Goal: Information Seeking & Learning: Learn about a topic

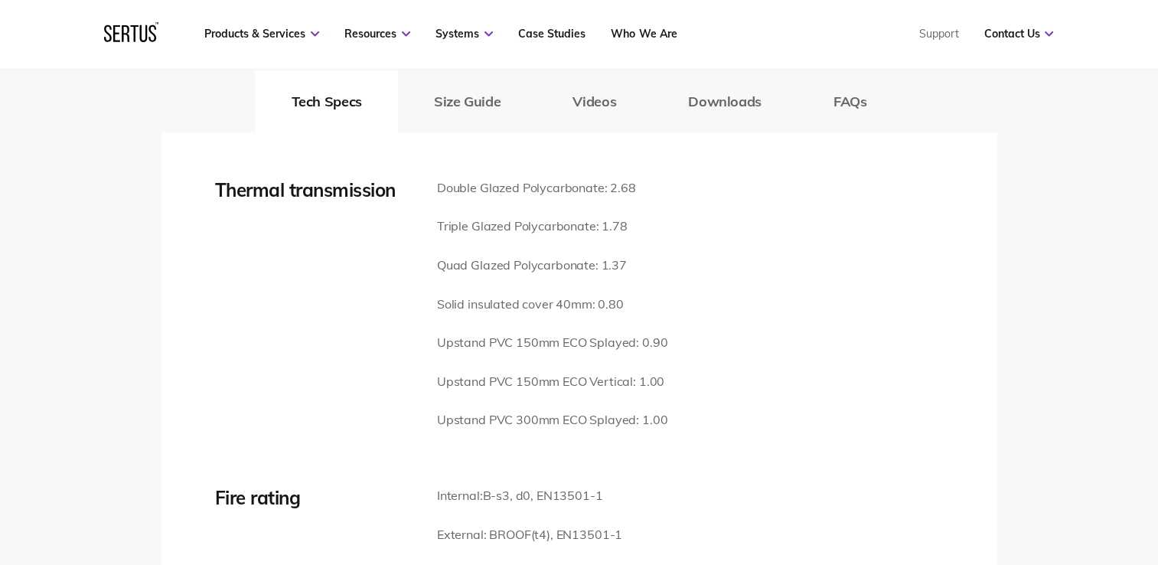
scroll to position [2160, 0]
click at [478, 293] on p "Solid insulated cover 40mm: 0.80" at bounding box center [552, 303] width 230 height 20
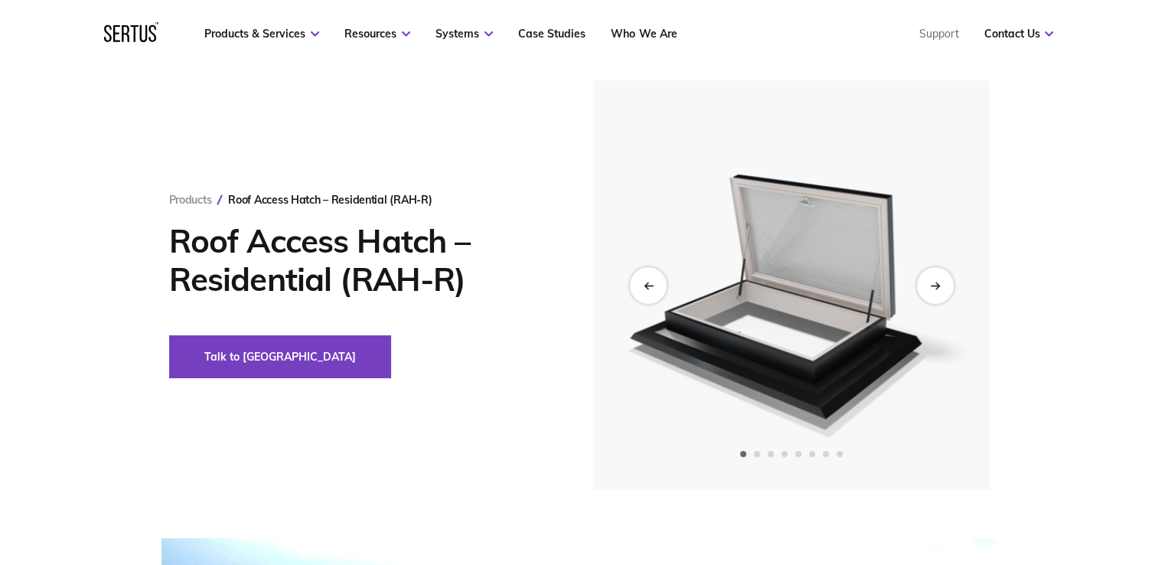
scroll to position [18, 0]
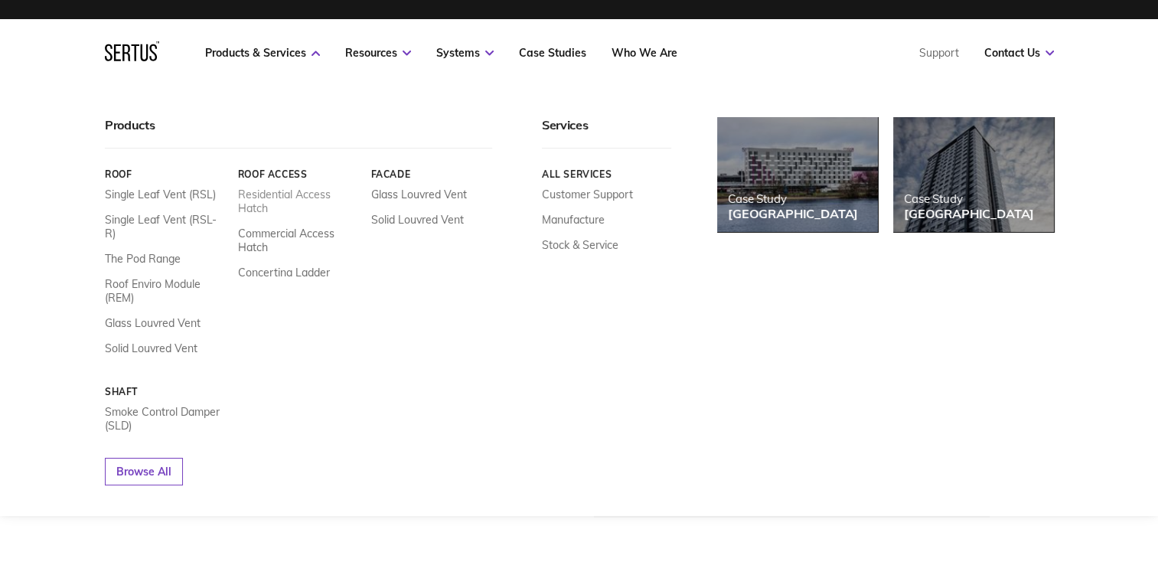
click at [263, 200] on link "Residential Access Hatch" at bounding box center [298, 201] width 122 height 28
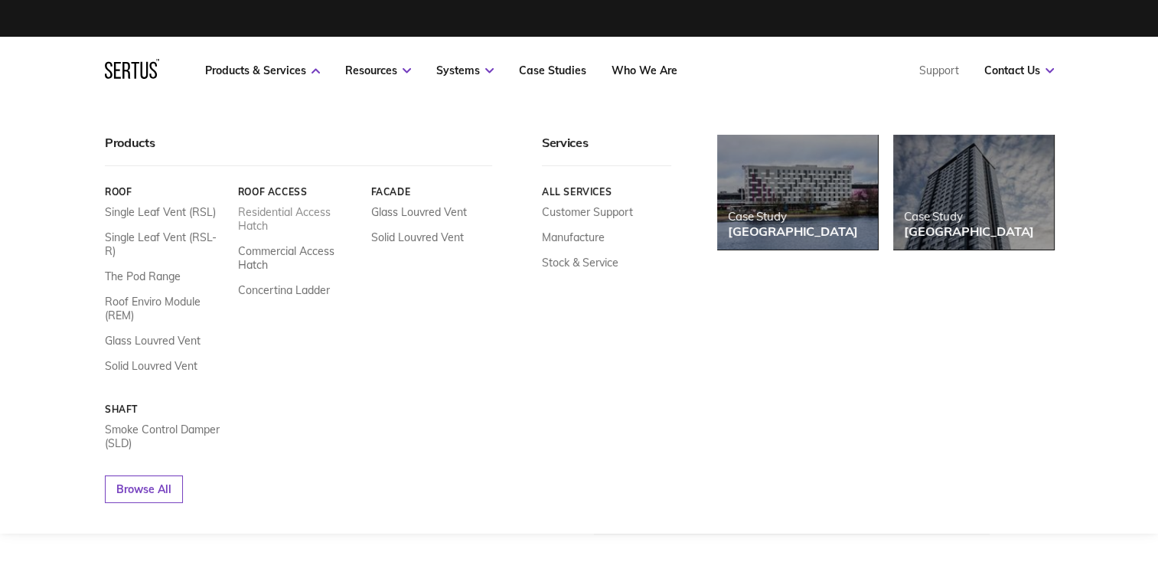
click at [257, 213] on link "Residential Access Hatch" at bounding box center [298, 219] width 122 height 28
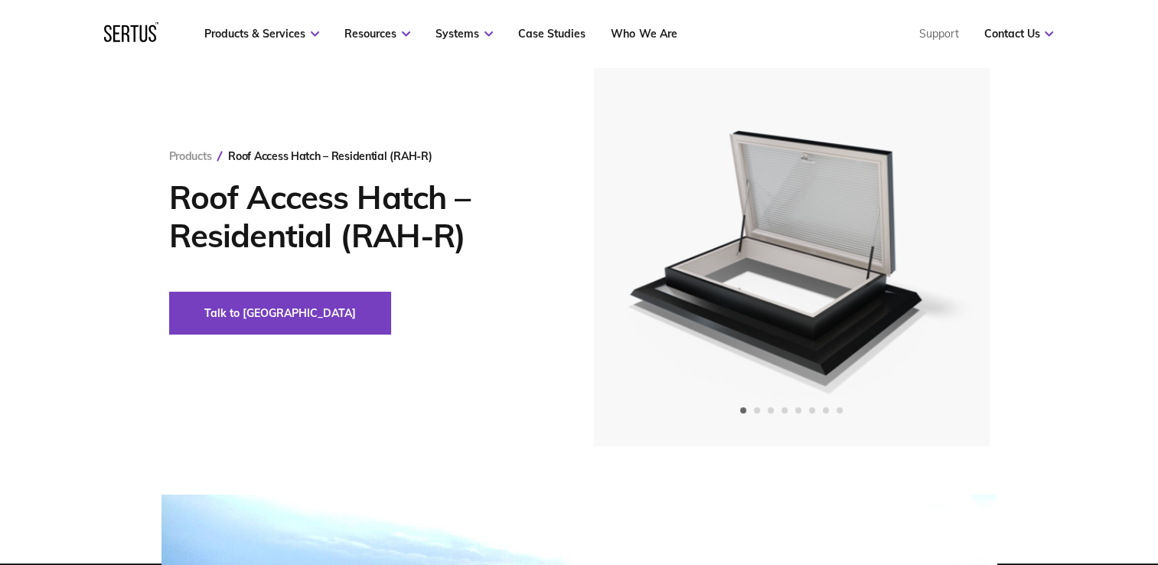
scroll to position [97, 0]
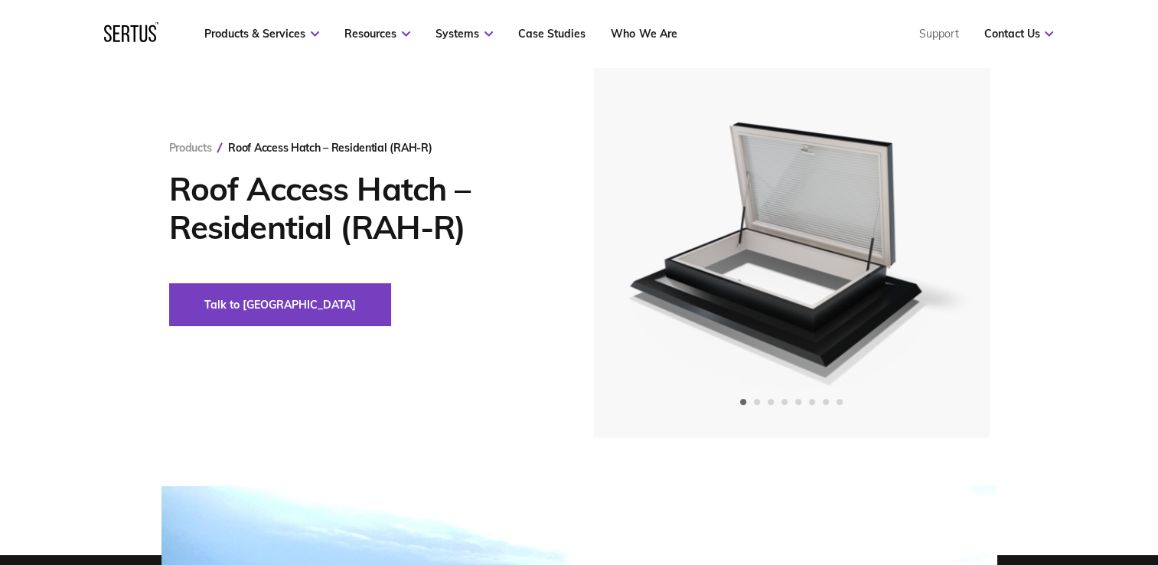
click at [532, 230] on h1 "Roof Access Hatch – Residential (RAH-R)" at bounding box center [358, 208] width 379 height 77
click at [940, 233] on icon "Next slide" at bounding box center [935, 233] width 10 height 8
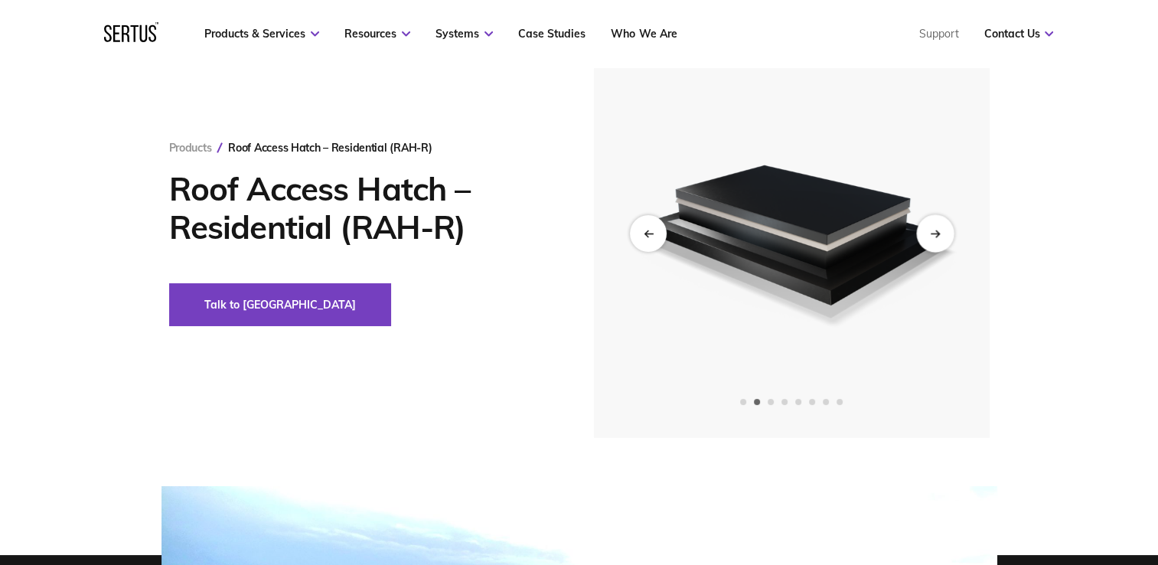
click at [939, 232] on icon "Next slide" at bounding box center [935, 233] width 10 height 8
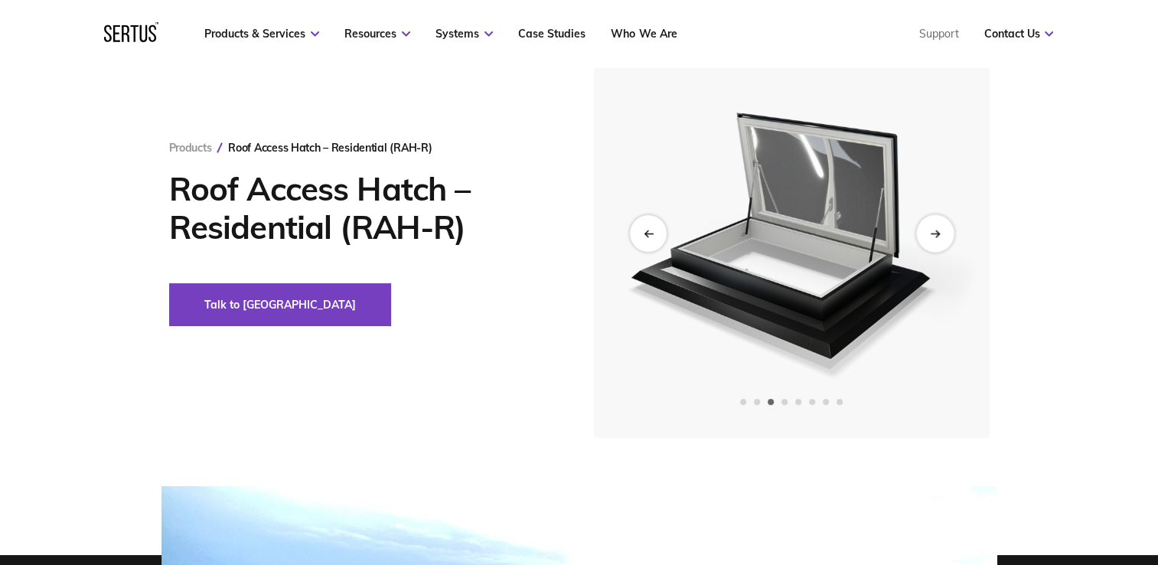
click at [935, 233] on icon "Next slide" at bounding box center [935, 233] width 10 height 8
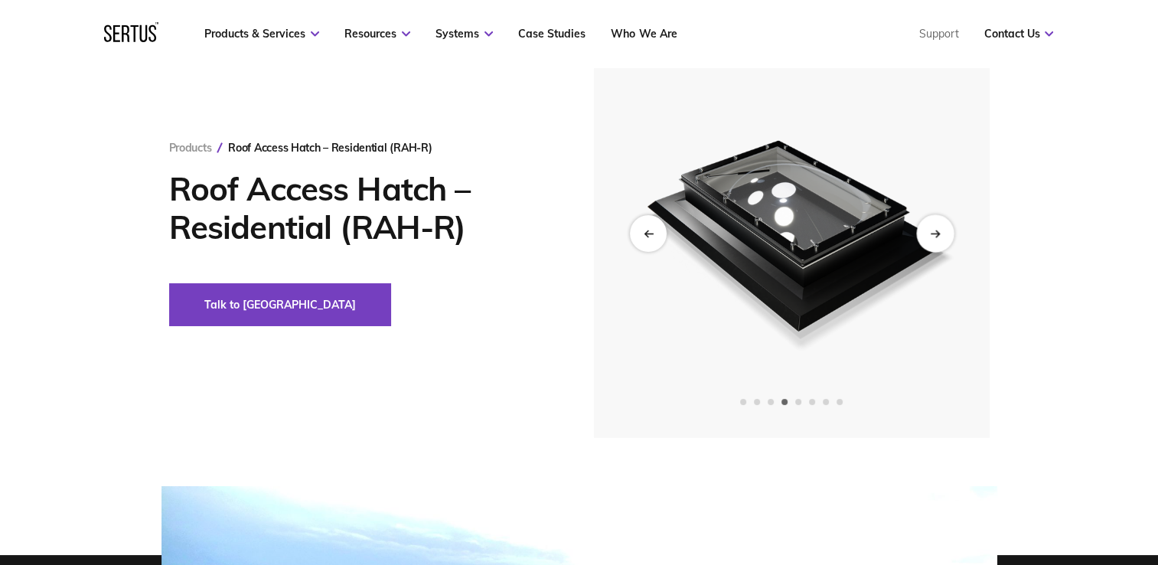
click at [935, 233] on icon "Next slide" at bounding box center [935, 233] width 10 height 8
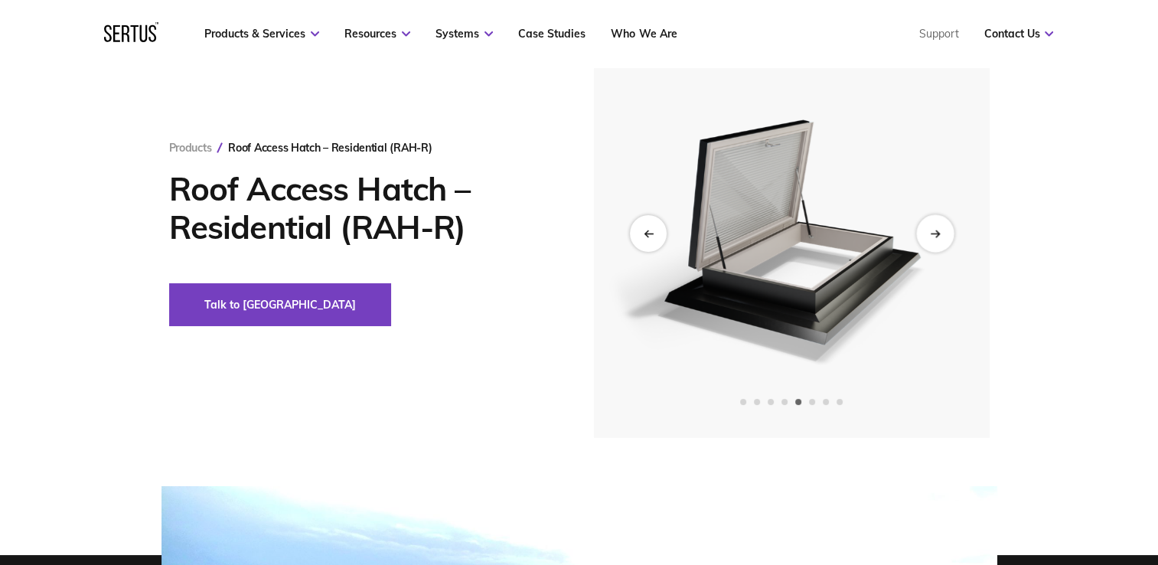
click at [935, 233] on icon "Next slide" at bounding box center [935, 233] width 10 height 8
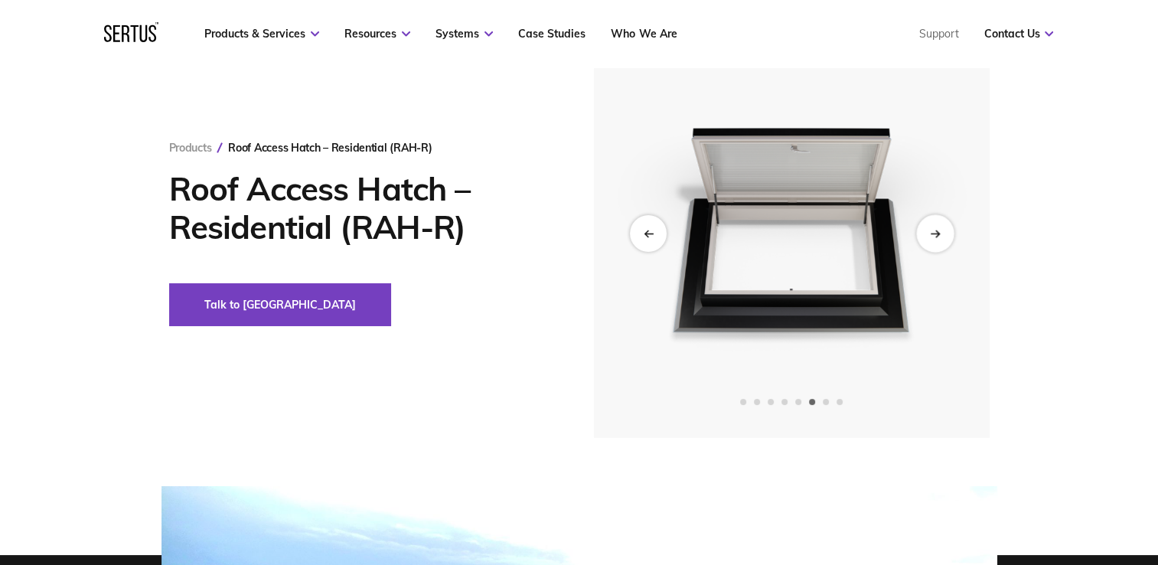
click at [935, 233] on icon "Next slide" at bounding box center [935, 233] width 10 height 8
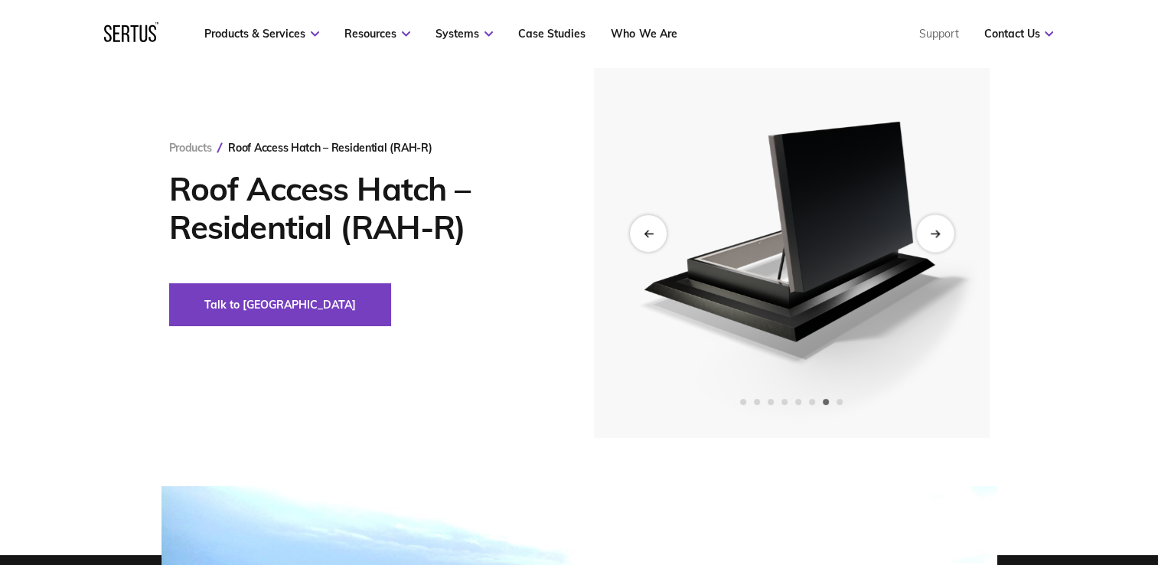
click at [935, 233] on icon "Next slide" at bounding box center [935, 233] width 10 height 8
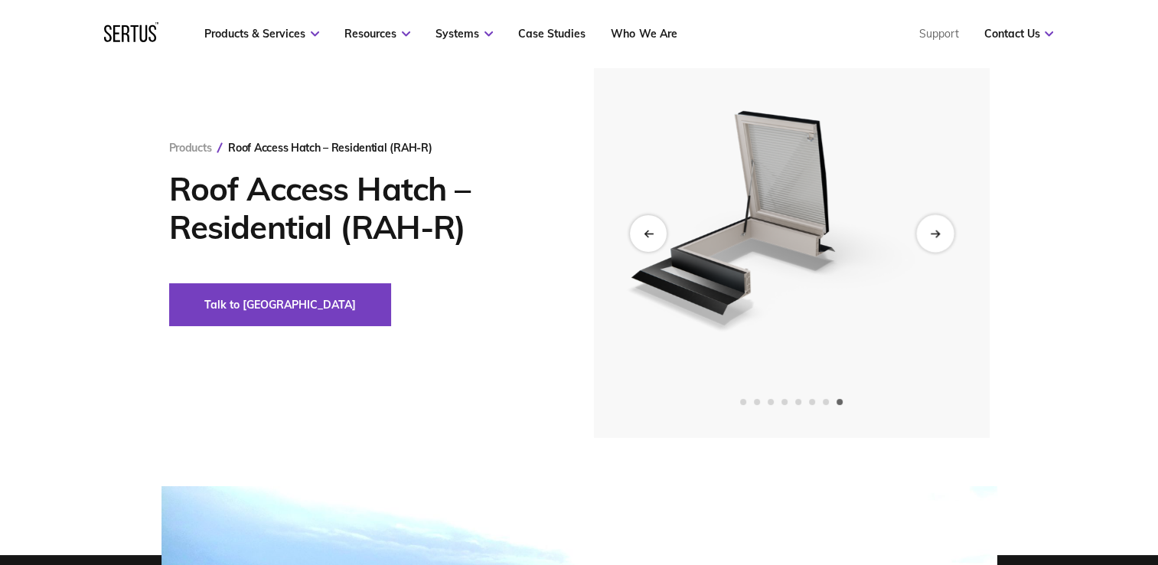
click at [936, 237] on div "Next slide" at bounding box center [934, 232] width 37 height 37
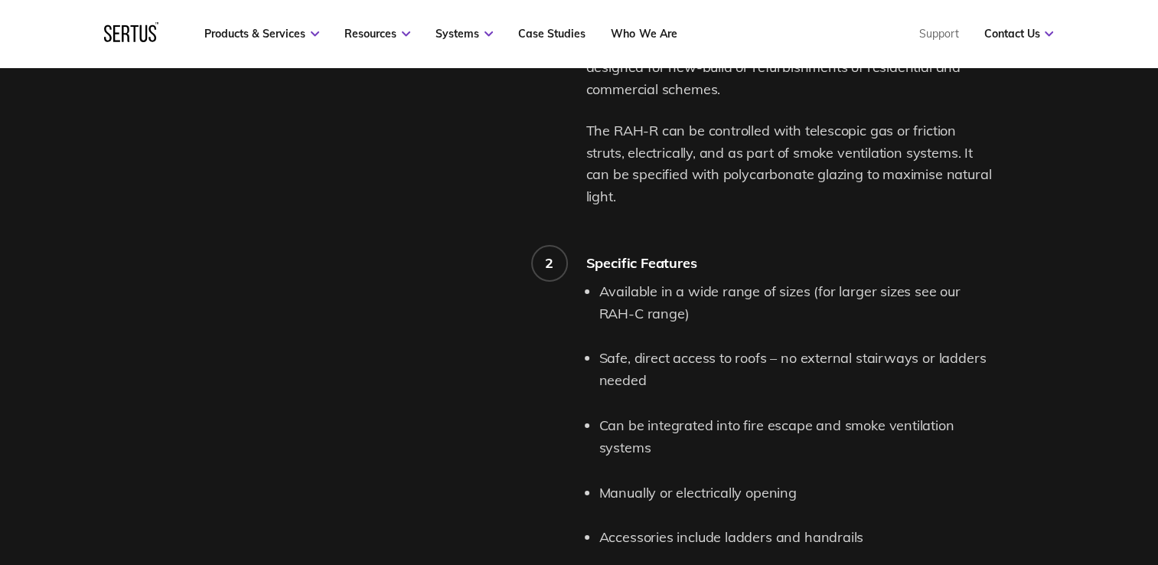
scroll to position [1396, 0]
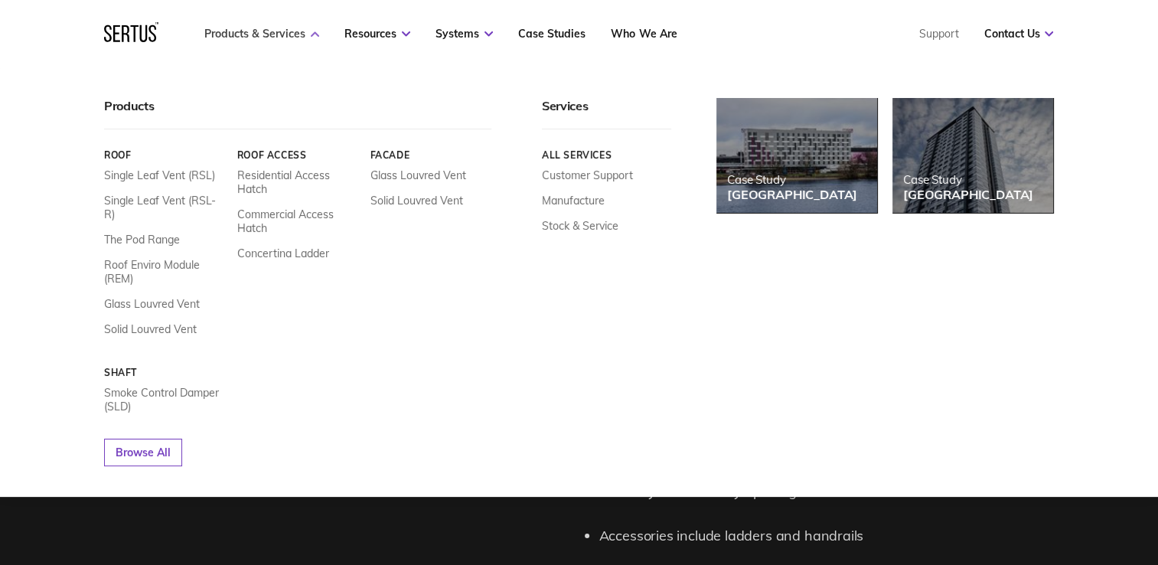
click at [292, 31] on link "Products & Services" at bounding box center [261, 34] width 115 height 14
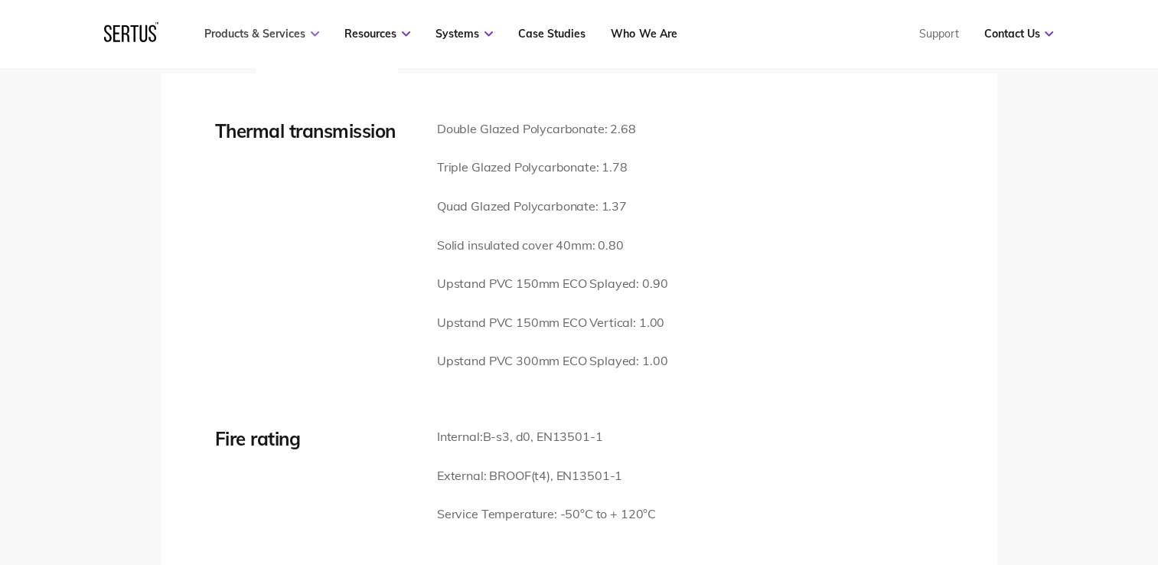
scroll to position [2219, 0]
